Goal: Use online tool/utility: Utilize a website feature to perform a specific function

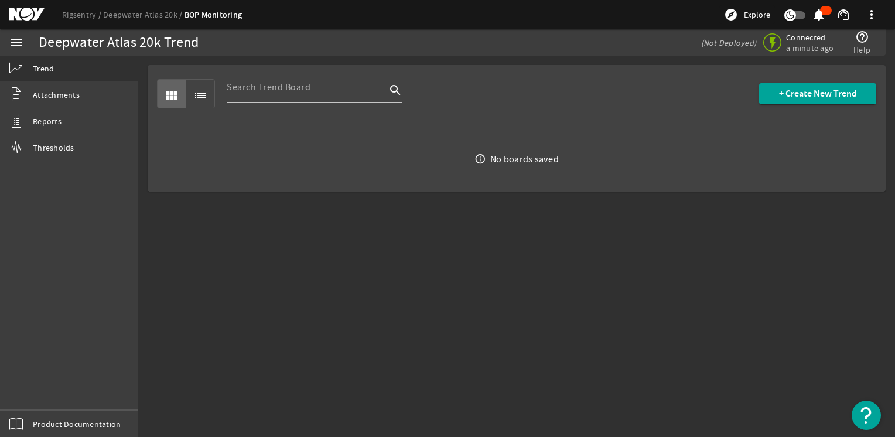
click at [325, 292] on mat-sidenav-content "Deepwater Atlas 20k Trend (Not Deployed) Connected a minute ago help_outline He…" at bounding box center [516, 246] width 756 height 381
click at [38, 123] on span "Reports" at bounding box center [47, 121] width 29 height 12
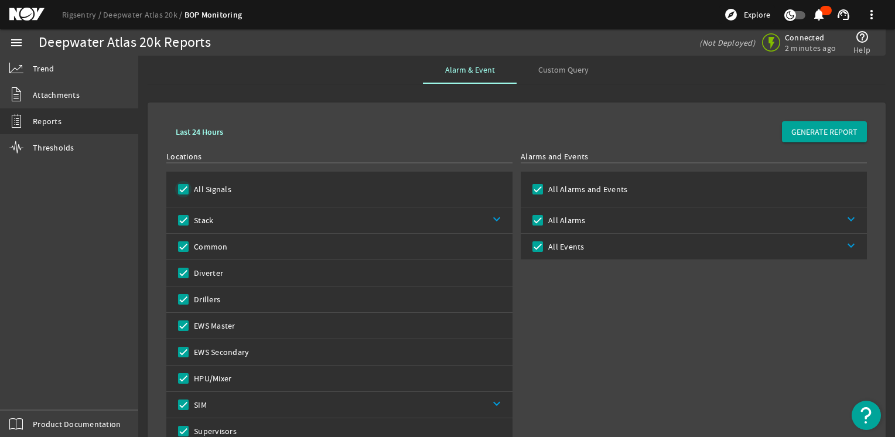
click at [181, 189] on input "All Signals" at bounding box center [183, 189] width 16 height 16
click at [272, 216] on link "keyboard_arrow_down" at bounding box center [362, 220] width 299 height 26
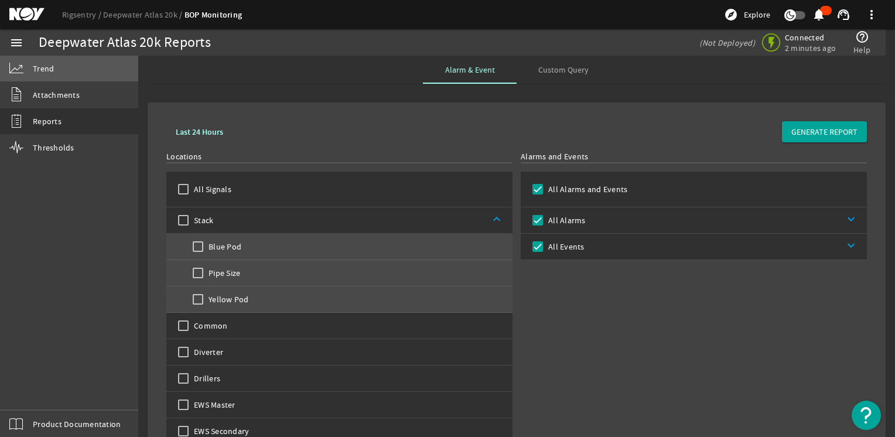
click at [62, 67] on link "Trend" at bounding box center [69, 69] width 138 height 26
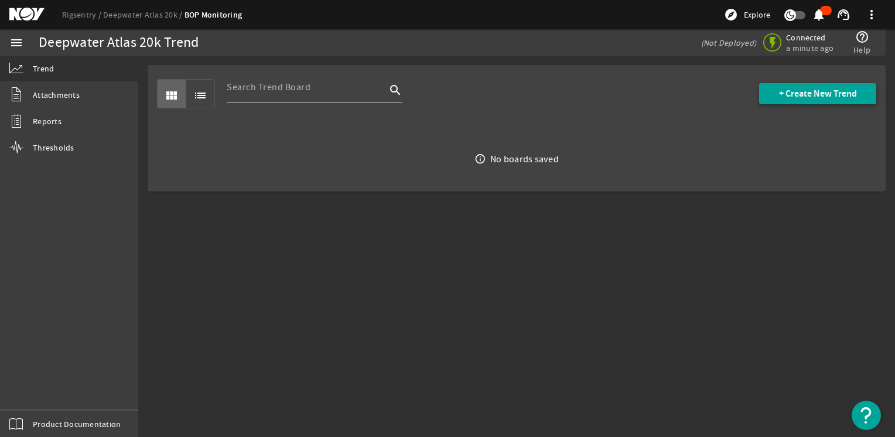
click at [801, 100] on span at bounding box center [817, 94] width 117 height 28
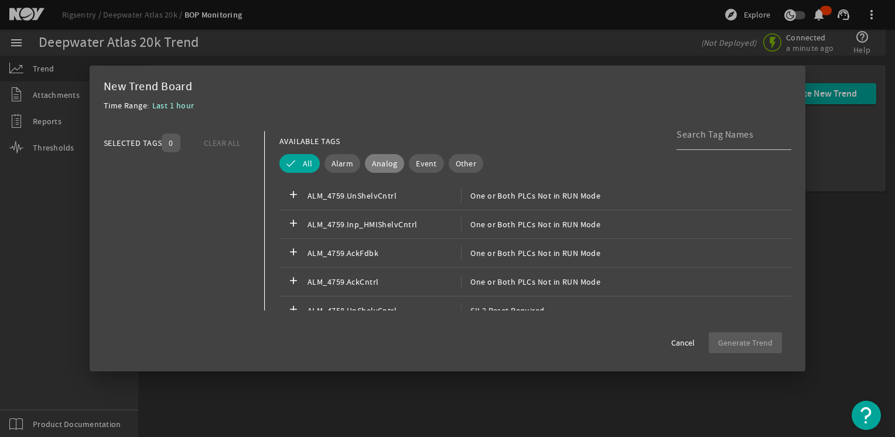
click at [391, 160] on span "Analog" at bounding box center [385, 163] width 26 height 12
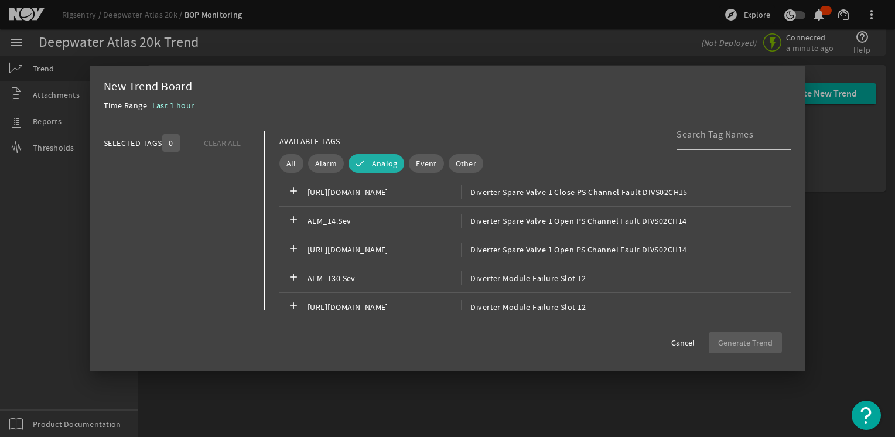
scroll to position [3278, 0]
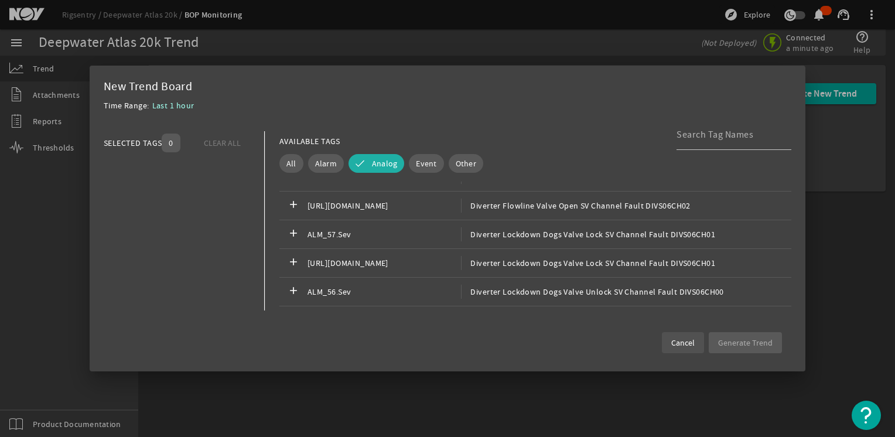
click at [678, 347] on span "Cancel" at bounding box center [682, 343] width 23 height 12
